Goal: Information Seeking & Learning: Compare options

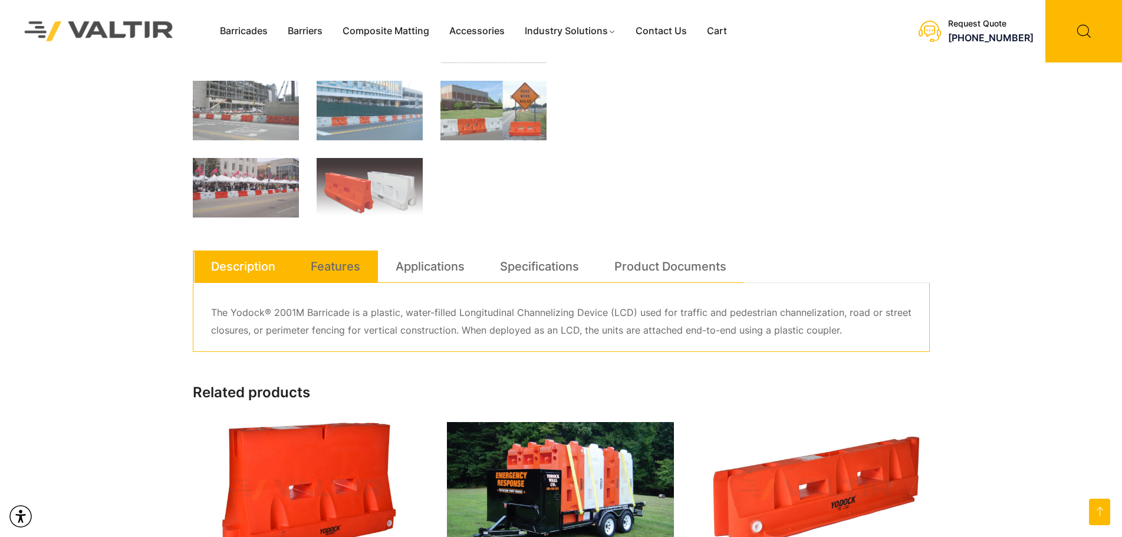
click at [337, 274] on link "Features" at bounding box center [336, 267] width 50 height 32
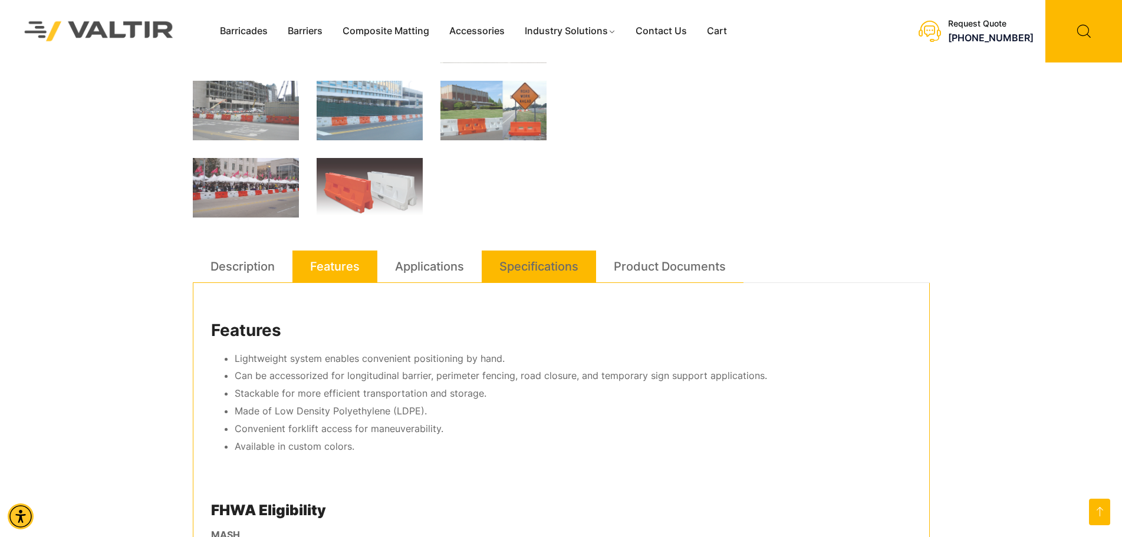
click at [563, 259] on link "Specifications" at bounding box center [538, 267] width 79 height 32
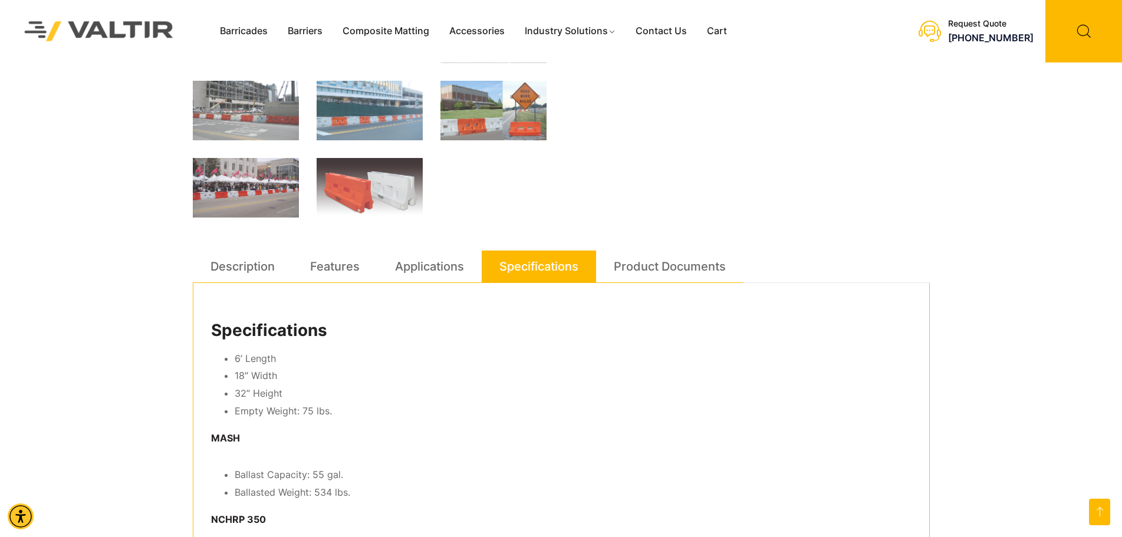
scroll to position [531, 0]
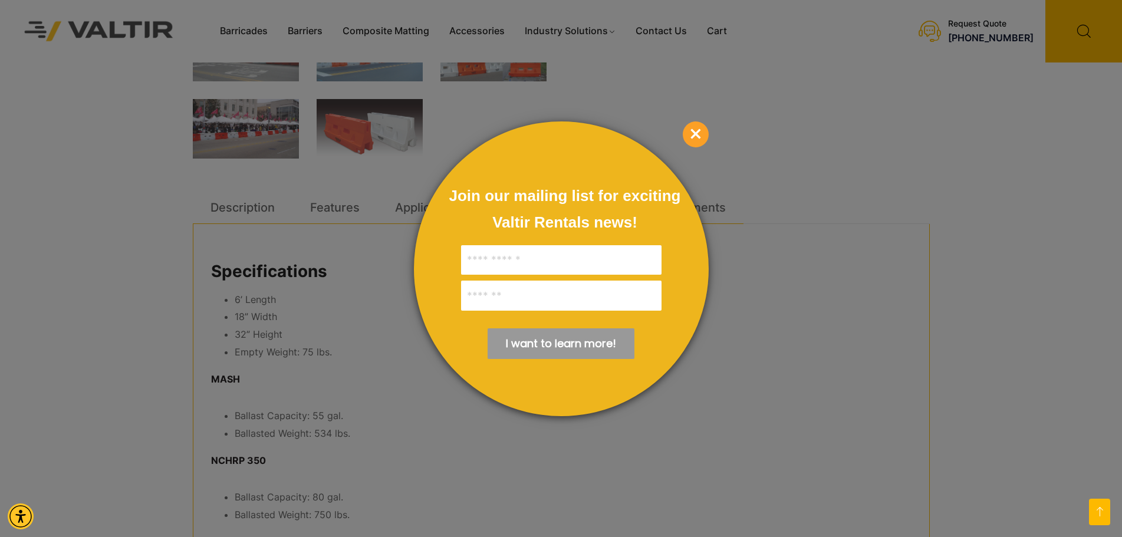
click at [702, 134] on span "×" at bounding box center [696, 134] width 26 height 26
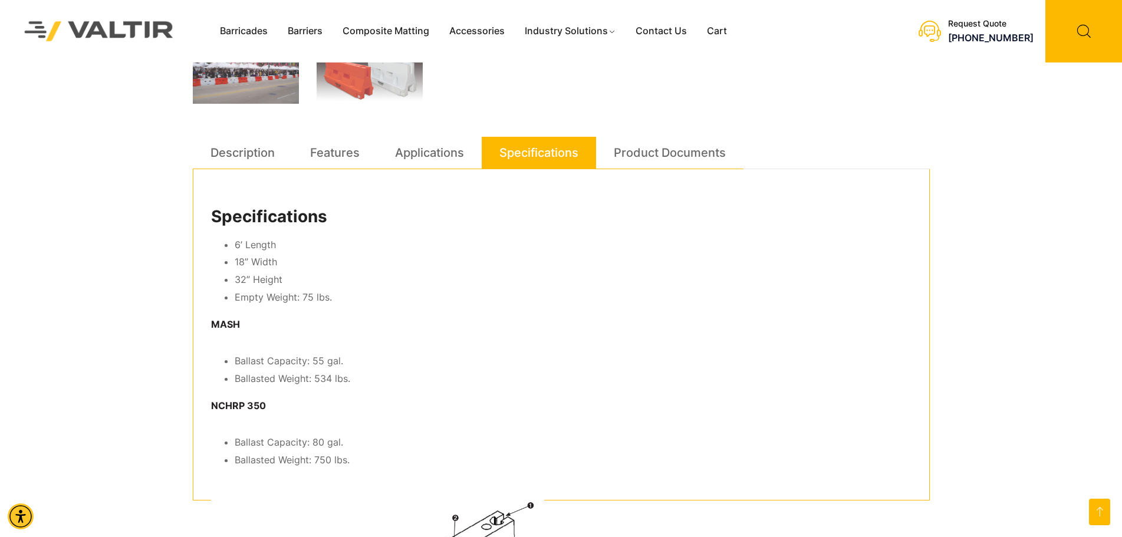
scroll to position [472, 0]
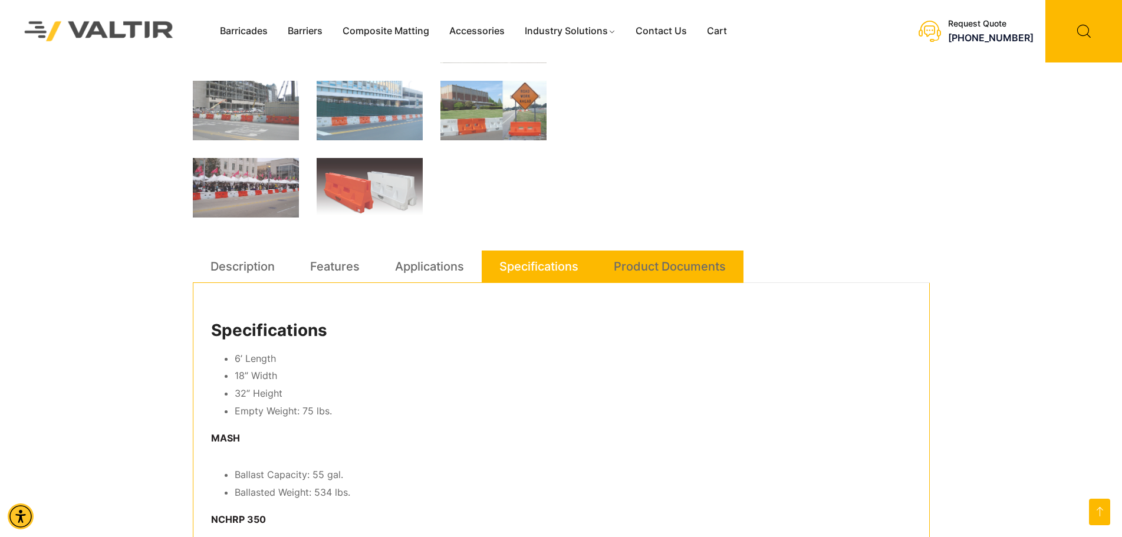
click at [647, 268] on link "Product Documents" at bounding box center [670, 267] width 112 height 32
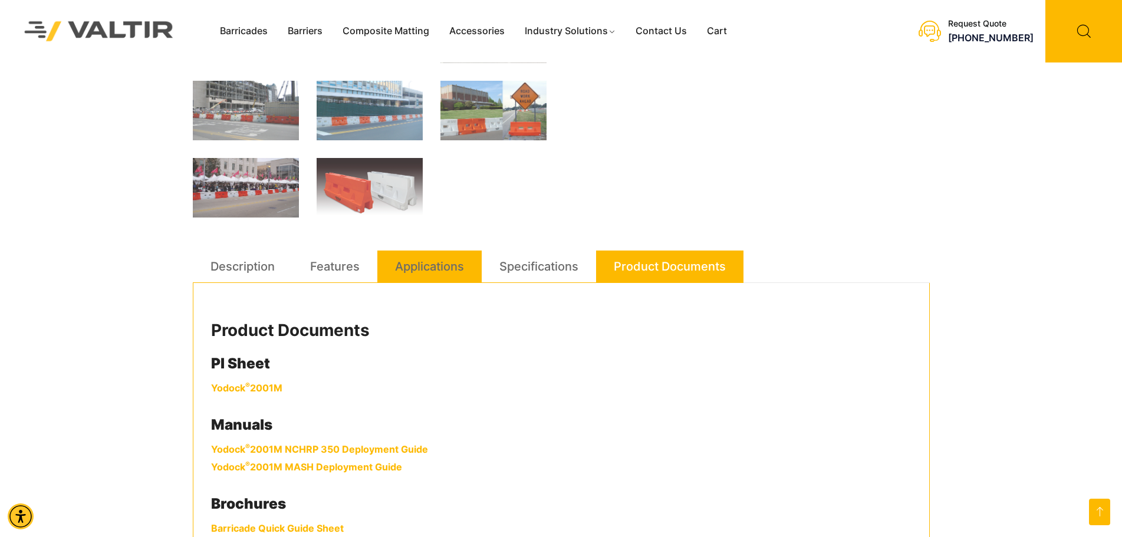
click at [410, 271] on link "Applications" at bounding box center [429, 267] width 69 height 32
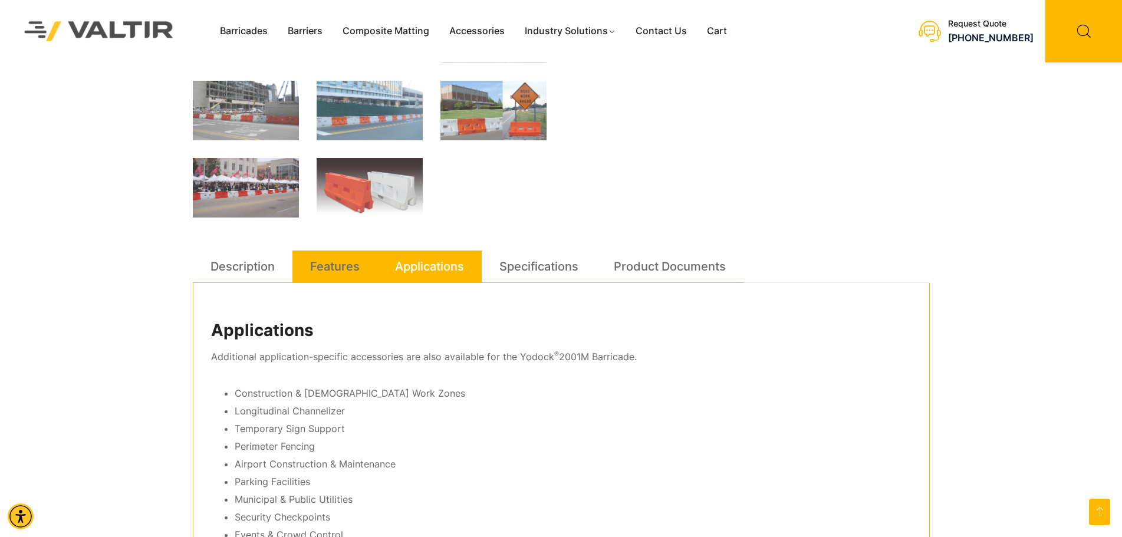
click at [330, 264] on link "Features" at bounding box center [335, 267] width 50 height 32
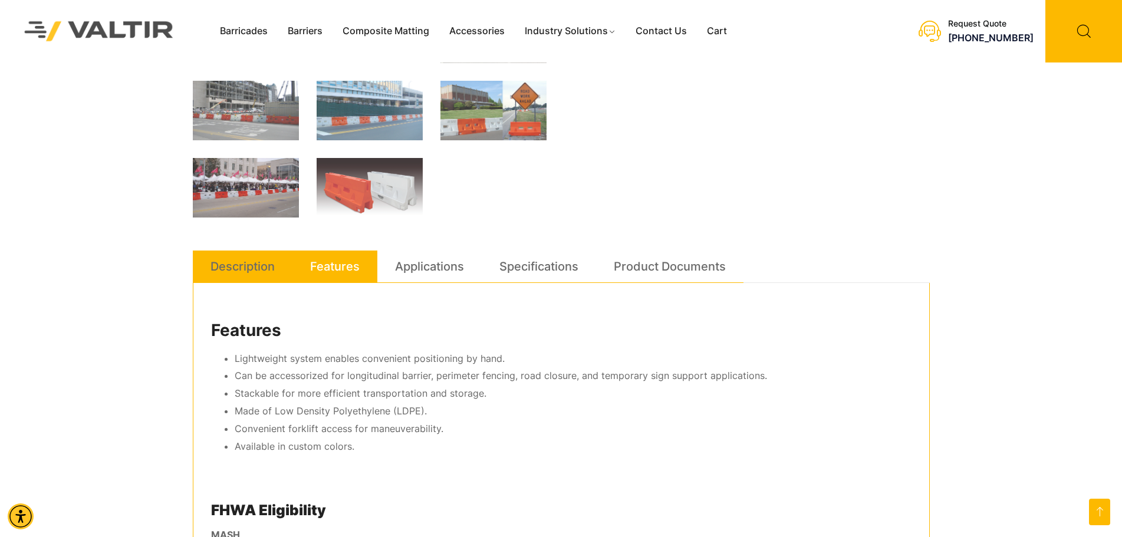
click at [248, 264] on link "Description" at bounding box center [243, 267] width 64 height 32
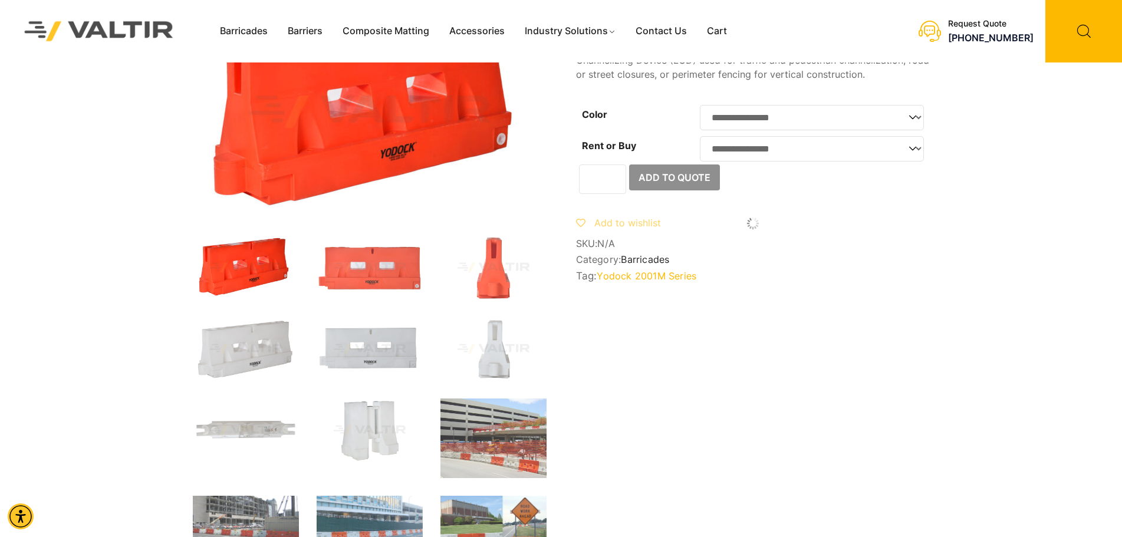
scroll to position [0, 0]
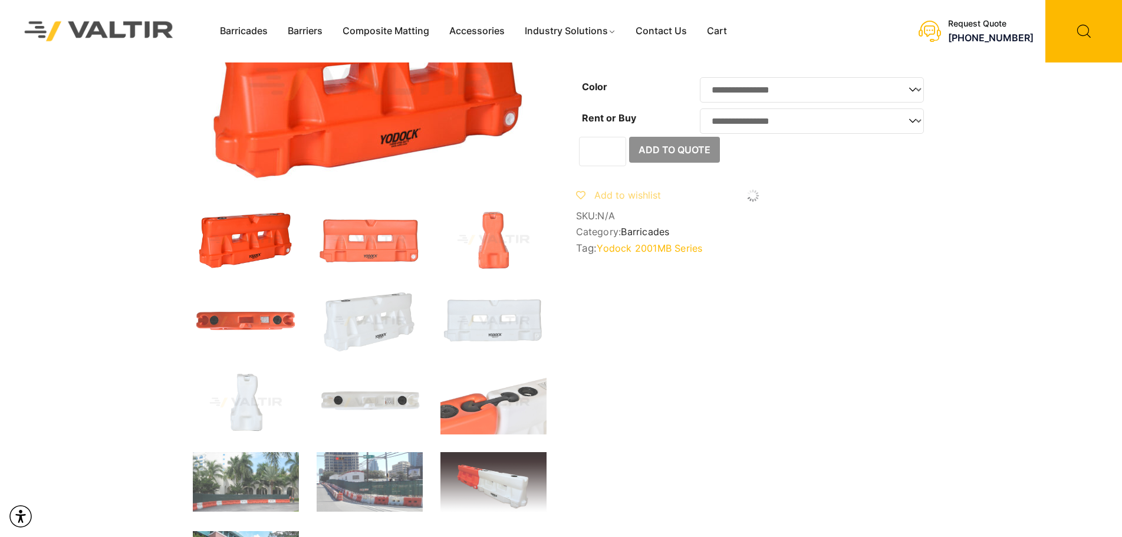
scroll to position [236, 0]
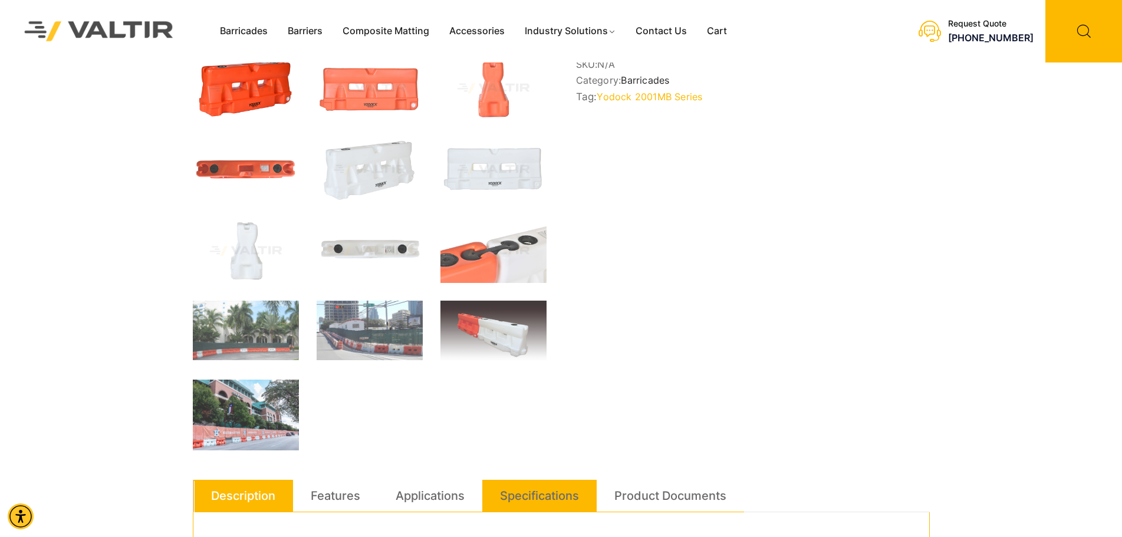
click at [540, 495] on link "Specifications" at bounding box center [539, 496] width 79 height 32
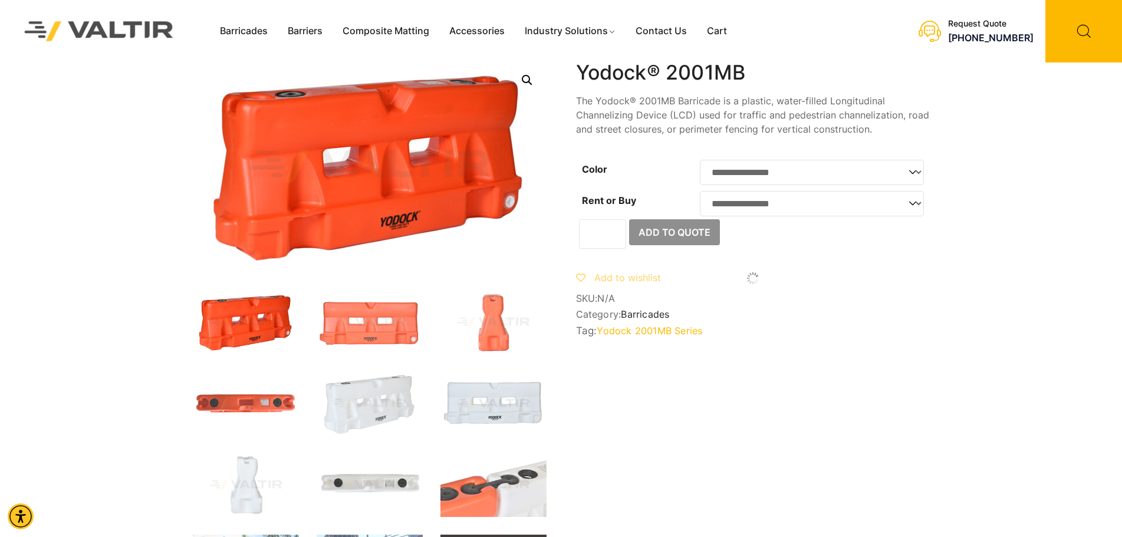
scroll to position [0, 0]
